Goal: Information Seeking & Learning: Learn about a topic

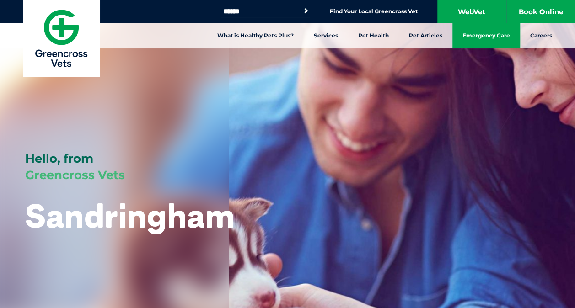
click at [496, 38] on link "Emergency Care" at bounding box center [486, 36] width 68 height 26
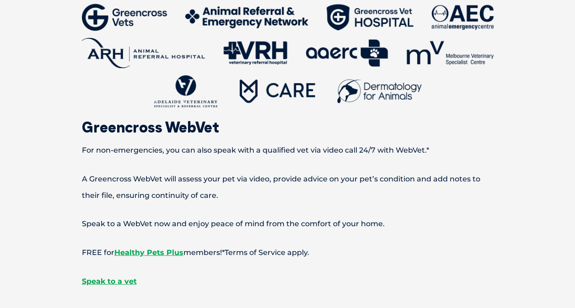
scroll to position [1052, 0]
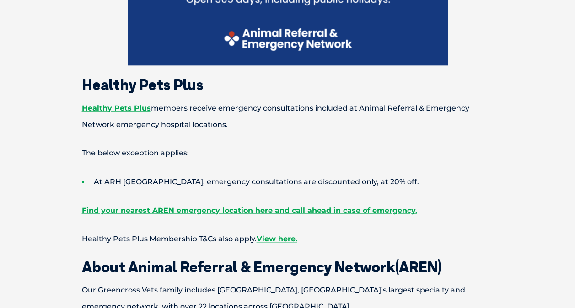
drag, startPoint x: 339, startPoint y: 191, endPoint x: 339, endPoint y: 183, distance: 7.8
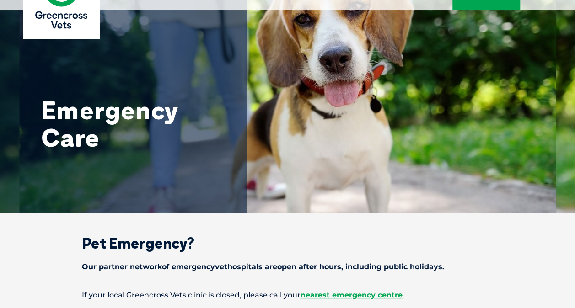
scroll to position [0, 0]
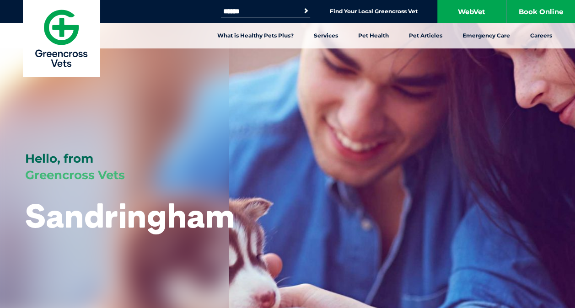
click at [531, 159] on div "Hello, from Greencross Vets Sandringham" at bounding box center [287, 160] width 575 height 320
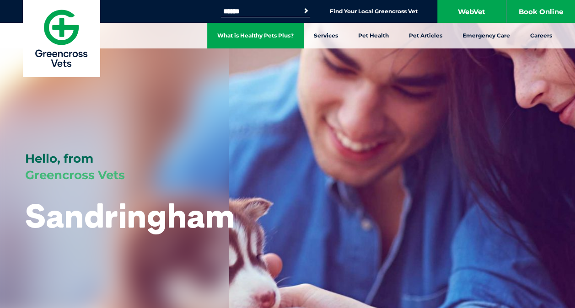
click at [261, 32] on link "What is Healthy Pets Plus?" at bounding box center [255, 36] width 96 height 26
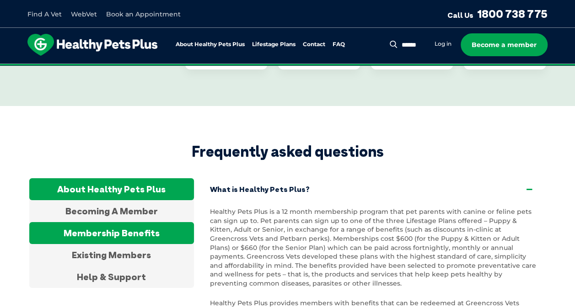
scroll to position [1646, 0]
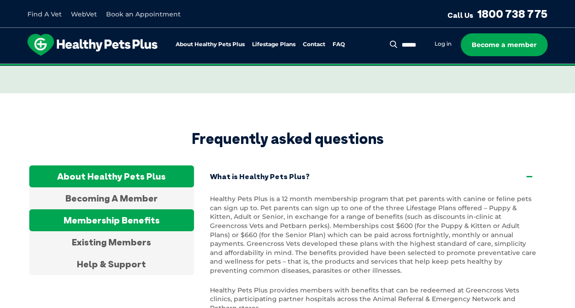
click at [145, 213] on div "Membership Benefits" at bounding box center [111, 220] width 165 height 22
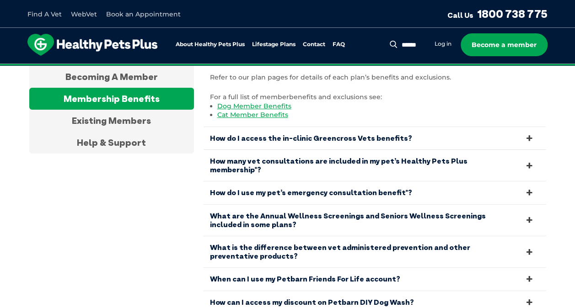
scroll to position [1738, 0]
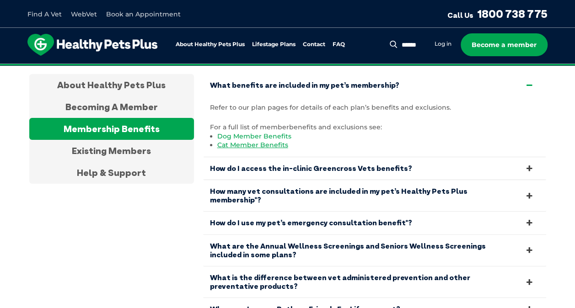
click at [239, 132] on link "Dog Member Benefits" at bounding box center [254, 136] width 74 height 8
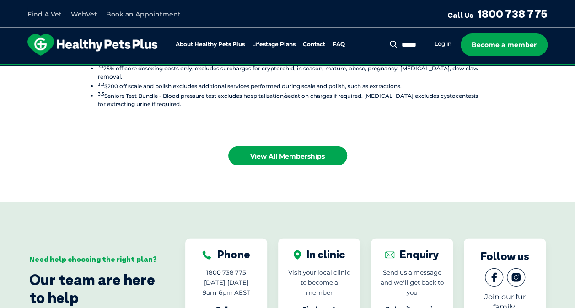
scroll to position [1280, 0]
